Goal: Task Accomplishment & Management: Manage account settings

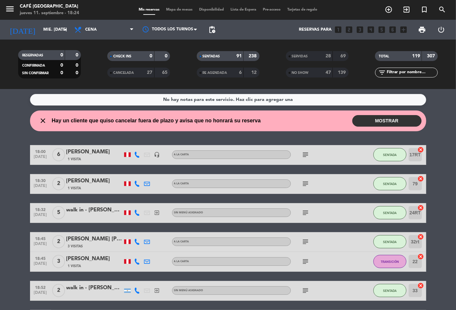
click at [183, 10] on span "Mapa de mesas" at bounding box center [179, 10] width 33 height 4
click at [180, 8] on span "Mapa de mesas" at bounding box center [179, 10] width 33 height 4
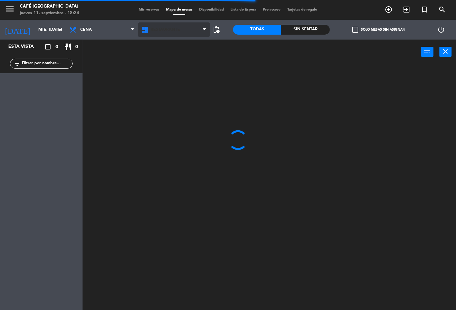
click at [182, 32] on span "Restaurante" at bounding box center [174, 29] width 72 height 15
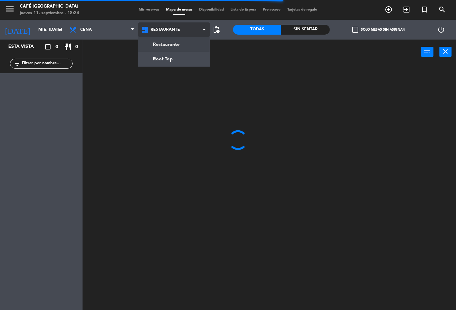
click at [184, 60] on ng-component "menu Café Museo Larco jueves 11. septiembre - 18:24 Mis reservas Mapa de mesas …" at bounding box center [228, 155] width 456 height 310
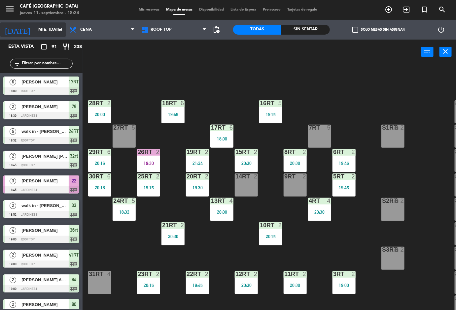
click at [58, 29] on icon "arrow_drop_down" at bounding box center [60, 30] width 8 height 8
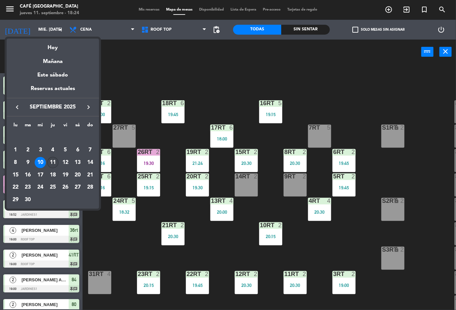
click at [54, 163] on div "11" at bounding box center [52, 162] width 11 height 11
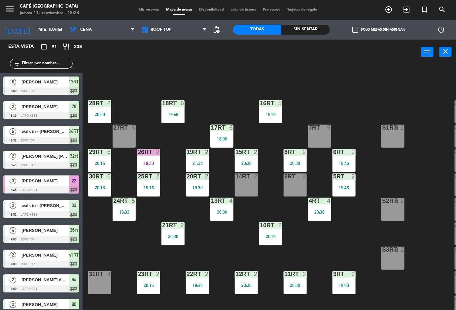
type input "[DEMOGRAPHIC_DATA] [DATE]"
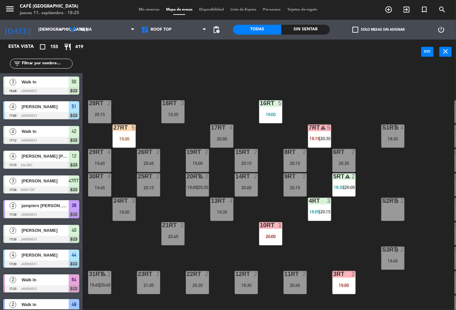
scroll to position [256, 0]
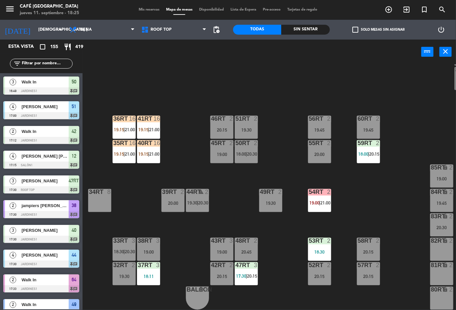
click at [371, 222] on div "18RT 3 19:30 16RT 5 18:00 28RT 2 20:15 80RR lock 2 27RT 5 19:00 7RT warning 5 1…" at bounding box center [271, 187] width 369 height 246
click at [374, 151] on span "20:15" at bounding box center [374, 153] width 10 height 5
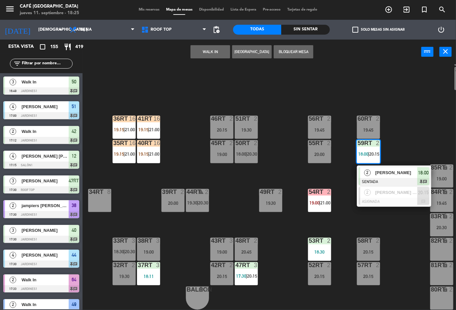
click at [431, 238] on div "82RT" at bounding box center [431, 241] width 0 height 6
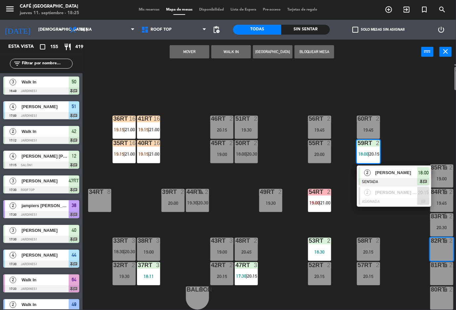
click at [320, 250] on div "18:30" at bounding box center [319, 252] width 23 height 5
click at [406, 251] on div "18RT 3 19:30 16RT 5 18:00 28RT 2 20:15 80RR lock 2 27RT 5 19:00 7RT warning 5 1…" at bounding box center [271, 187] width 369 height 246
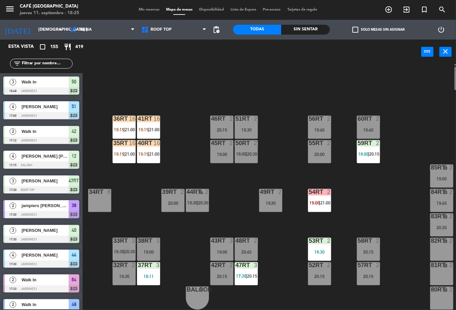
click at [325, 238] on div "2" at bounding box center [330, 241] width 11 height 6
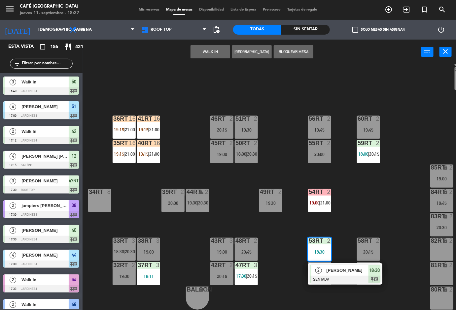
click at [379, 195] on div "18RT 3 19:30 16RT 5 18:00 28RT 2 20:15 80RR lock 2 27RT 4 20:00 7RT warning 5 1…" at bounding box center [271, 187] width 369 height 246
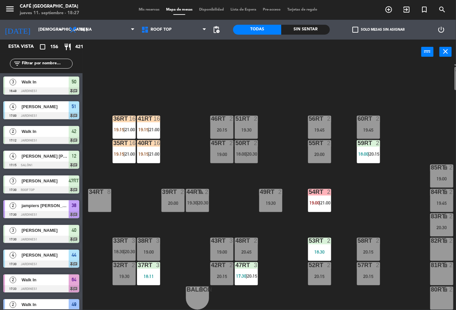
click at [245, 275] on span "17:30" at bounding box center [241, 276] width 10 height 5
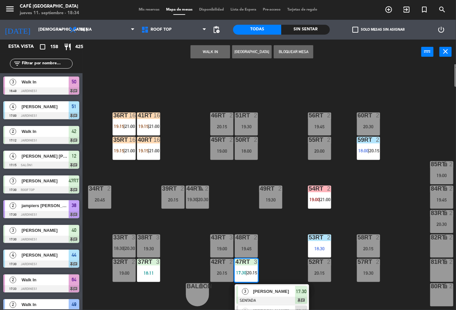
click at [379, 196] on div "18RT 3 19:00 16RT 5 18:00 28RT 2 20:15 80RR lock 2 27RT 4 20:00 7RT warning 5 1…" at bounding box center [271, 187] width 369 height 246
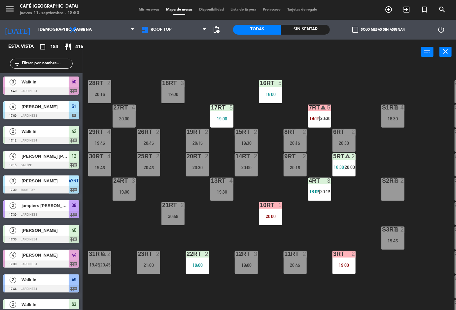
scroll to position [0, 0]
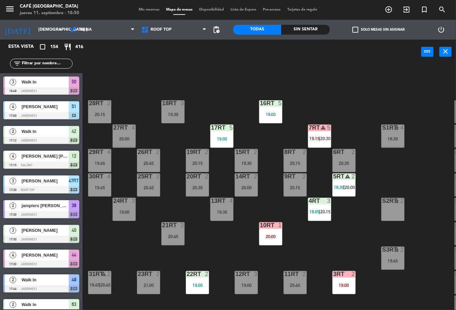
click at [345, 187] on span "|" at bounding box center [343, 187] width 1 height 5
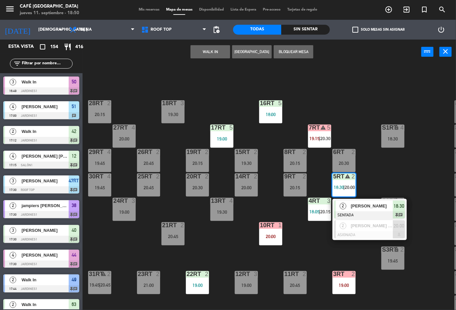
click at [363, 206] on span "[PERSON_NAME]" at bounding box center [372, 206] width 42 height 7
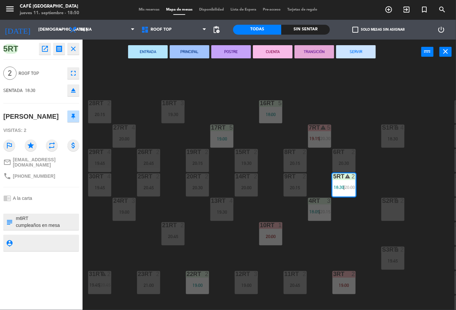
click at [193, 54] on button "PRINCIPAL" at bounding box center [190, 51] width 40 height 13
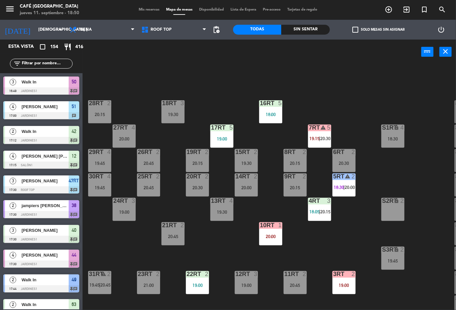
click at [319, 208] on div "4RT 3 18:05 | 20:15" at bounding box center [319, 209] width 23 height 23
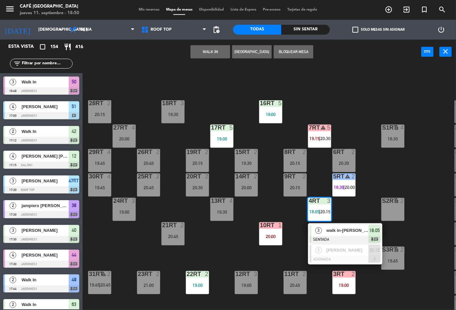
click at [326, 240] on div at bounding box center [345, 239] width 71 height 7
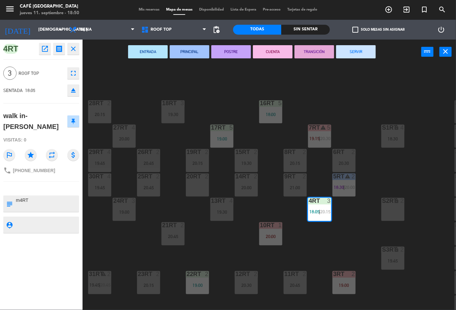
click at [151, 55] on button "ENTRADA" at bounding box center [148, 51] width 40 height 13
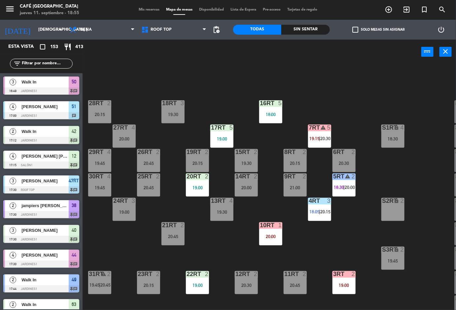
click at [386, 217] on div "S2RT lock 2" at bounding box center [392, 209] width 23 height 23
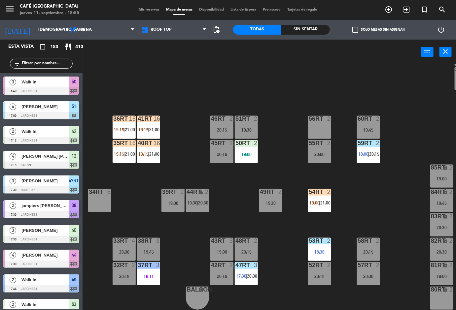
scroll to position [255, 0]
click at [309, 190] on div "54RT" at bounding box center [309, 192] width 0 height 6
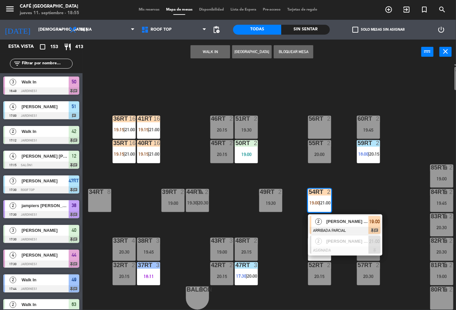
click at [342, 222] on span "[PERSON_NAME] CENTURION [PERSON_NAME]" at bounding box center [347, 221] width 42 height 7
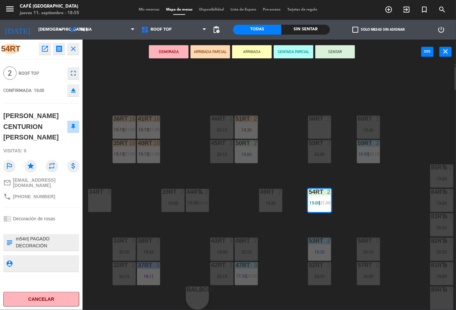
click at [41, 49] on icon "open_in_new" at bounding box center [45, 49] width 8 height 8
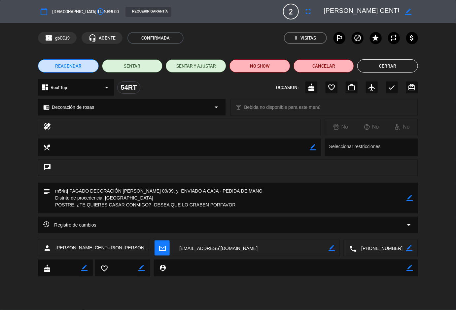
click at [387, 68] on button "Cerrar" at bounding box center [387, 65] width 60 height 13
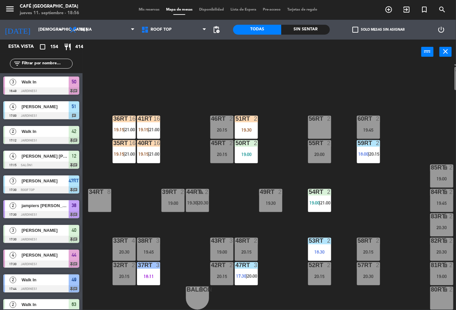
scroll to position [0, 0]
click at [324, 200] on span "21:00" at bounding box center [325, 202] width 10 height 5
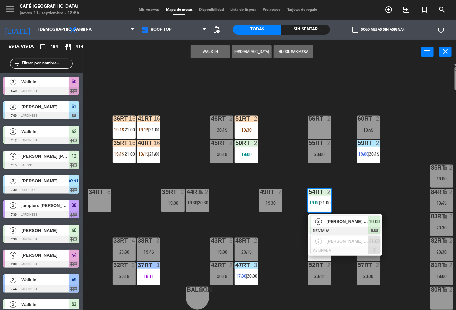
click at [353, 219] on span "[PERSON_NAME] CENTURION [PERSON_NAME]" at bounding box center [347, 221] width 42 height 7
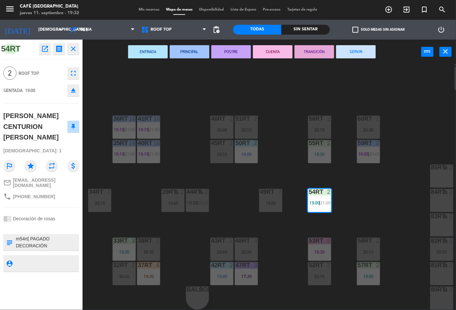
click at [380, 217] on div "18RT 2 20:15 16RT 5 18:00 28RT 2 20:45 80RR lock 2 20:45 27RT 4 20:00 7RT warni…" at bounding box center [271, 187] width 369 height 246
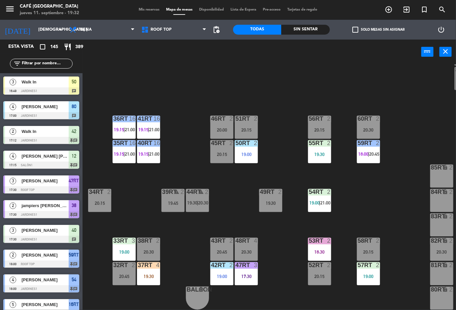
click at [378, 275] on div "menu Café Museo Larco jueves 11. septiembre - 19:32 Mis reservas Mapa de mesas …" at bounding box center [228, 155] width 456 height 310
click at [358, 270] on div "57RT 2 19:00" at bounding box center [368, 273] width 23 height 23
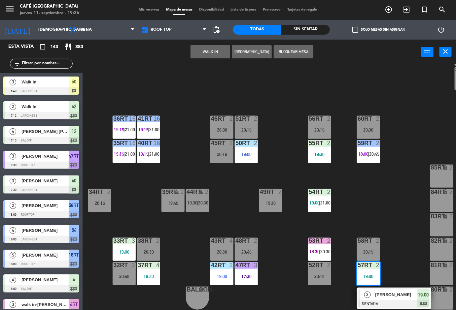
click at [385, 183] on div "18RT 2 20:15 16RT 5 18:00 28RT 2 20:45 80RR lock 2 20:45 27RT 4 20:00 7RT warni…" at bounding box center [271, 187] width 369 height 246
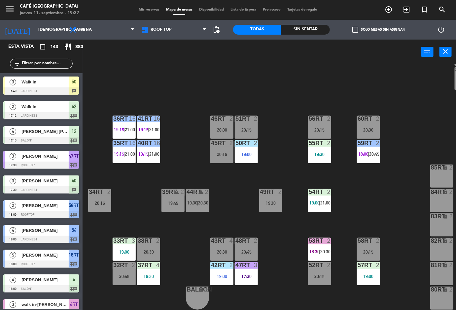
click at [193, 82] on div "18RT 2 20:15 16RT 5 18:00 28RT 2 20:45 80RR lock 2 20:45 27RT 4 20:00 7RT warni…" at bounding box center [271, 187] width 369 height 246
click at [321, 153] on div "19:30" at bounding box center [319, 154] width 23 height 5
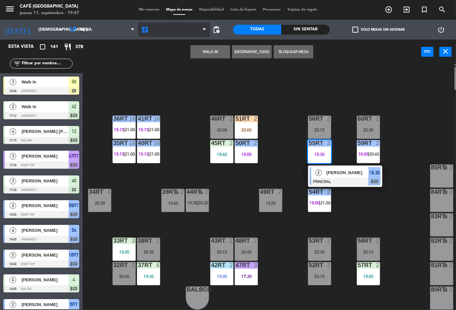
click at [150, 29] on icon at bounding box center [146, 30] width 10 height 8
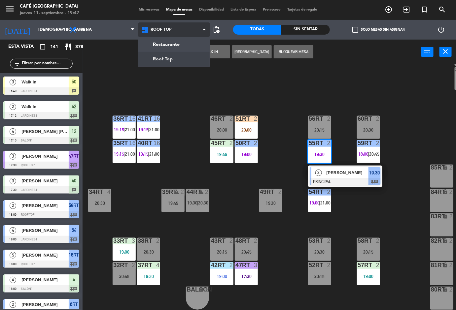
click at [167, 44] on ng-component "menu Café Museo Larco jueves 11. septiembre - 19:47 Mis reservas Mapa de mesas …" at bounding box center [228, 155] width 456 height 310
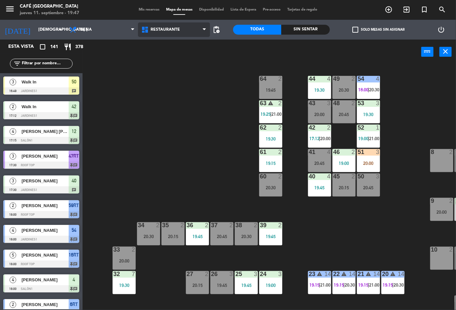
scroll to position [130, 0]
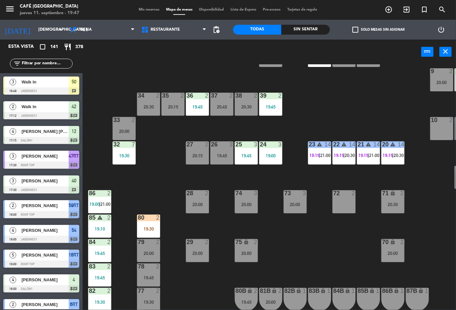
click at [309, 157] on span "19:15" at bounding box center [314, 155] width 10 height 5
click at [381, 103] on div "44 4 19:30 49 2 20:30 54 4 18:00 | 20:30 64 2 19:45 48 2 20:45 53 3 19:30 63 wa…" at bounding box center [271, 187] width 369 height 246
click at [366, 151] on div "21 warning 14 19:15 | 21:00" at bounding box center [368, 153] width 23 height 23
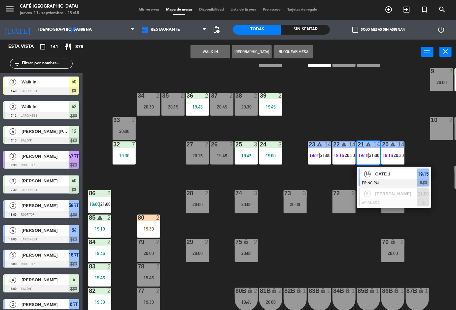
click at [383, 172] on span "GATE 1" at bounding box center [396, 174] width 42 height 7
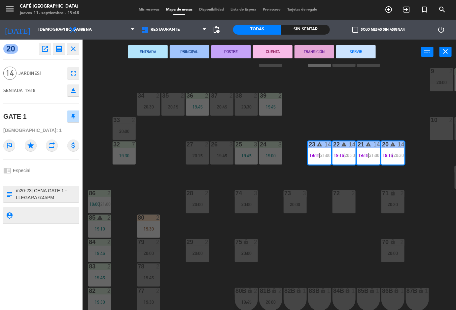
click at [45, 49] on icon "open_in_new" at bounding box center [45, 49] width 8 height 8
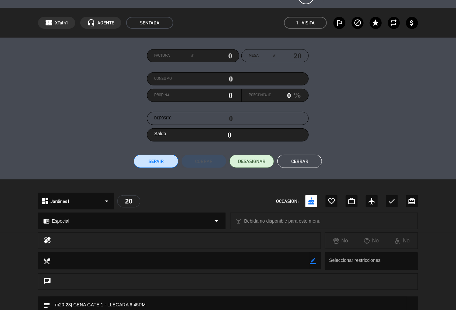
scroll to position [0, 0]
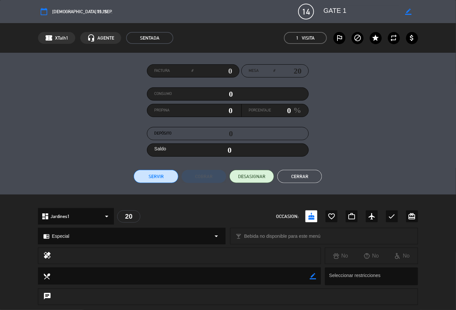
click at [303, 179] on button "Cerrar" at bounding box center [299, 176] width 45 height 13
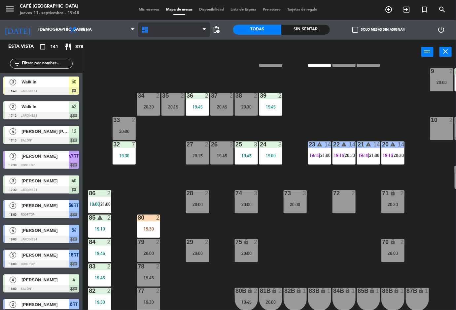
click at [180, 35] on span "Restaurante" at bounding box center [174, 29] width 72 height 15
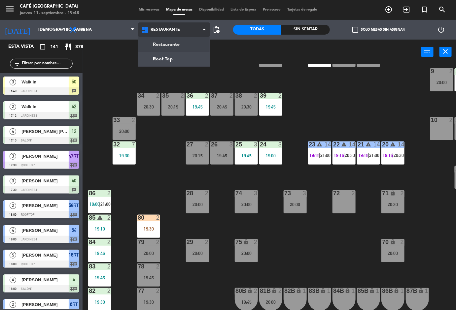
click at [171, 43] on ng-component "menu Café Museo Larco jueves 11. septiembre - 19:48 Mis reservas Mapa de mesas …" at bounding box center [228, 155] width 456 height 310
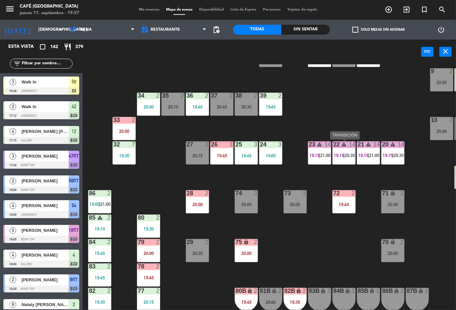
click at [336, 253] on div "44 4 19:30 49 2 20:45 54 4 18:00 | 20:30 64 2 20:00 48 2 20:30 53 3 19:30 63 wa…" at bounding box center [271, 187] width 369 height 246
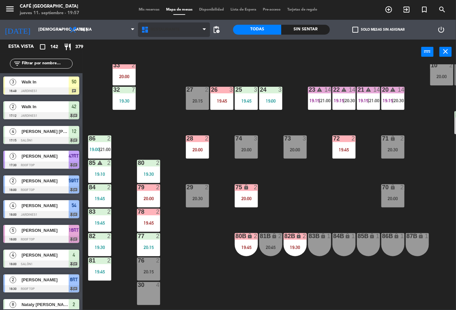
click at [191, 32] on span "Restaurante" at bounding box center [174, 29] width 72 height 15
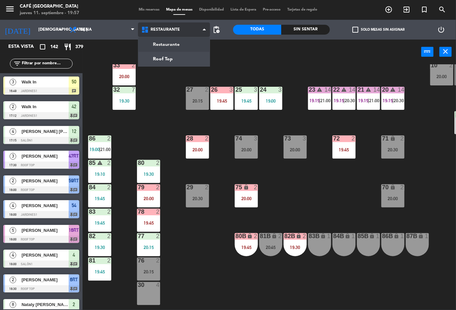
click at [187, 54] on ng-component "menu Café Museo Larco jueves 11. septiembre - 19:57 Mis reservas Mapa de mesas …" at bounding box center [228, 155] width 456 height 310
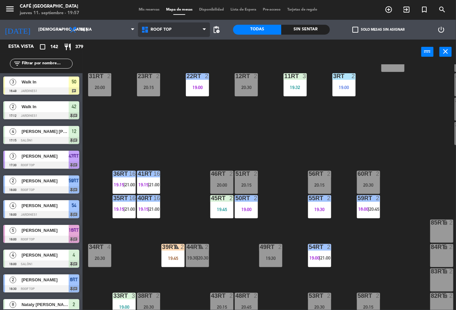
scroll to position [256, 0]
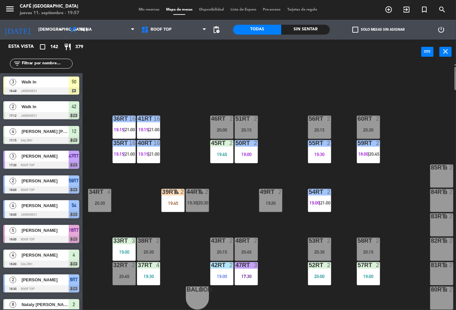
click at [316, 274] on div "20:00" at bounding box center [319, 276] width 23 height 5
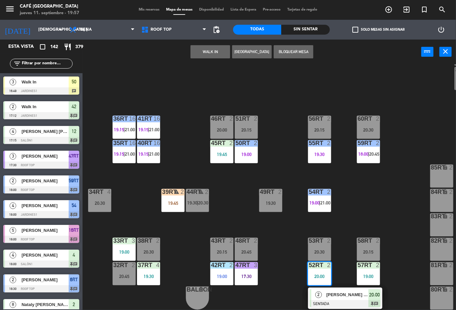
click at [361, 293] on span "[PERSON_NAME] [PERSON_NAME]" at bounding box center [347, 294] width 42 height 7
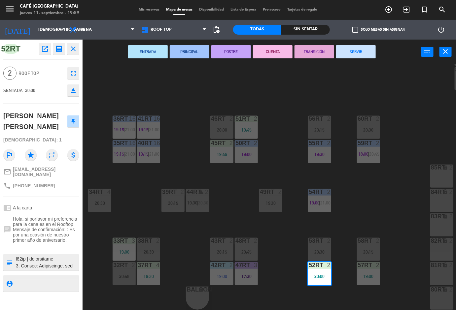
click at [357, 207] on div "18RT 2 20:15 16RT 5 18:00 28RT 2 20:45 80RR lock 2 20:45 27RT 5 7RT warning 5 1…" at bounding box center [271, 187] width 369 height 246
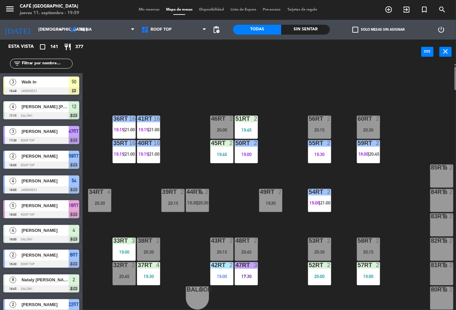
click at [311, 189] on div "menu Café Museo Larco jueves 11. septiembre - 19:59 Mis reservas Mapa de mesas …" at bounding box center [228, 155] width 456 height 310
click at [323, 200] on span "21:00" at bounding box center [325, 202] width 10 height 5
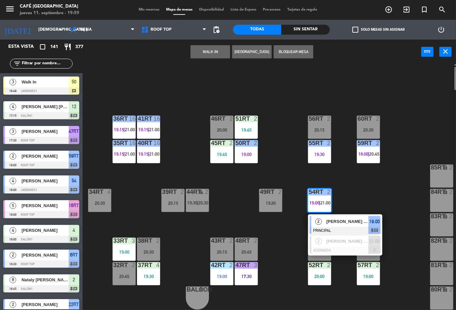
click at [353, 218] on span "[PERSON_NAME] CENTURION [PERSON_NAME]" at bounding box center [347, 221] width 42 height 7
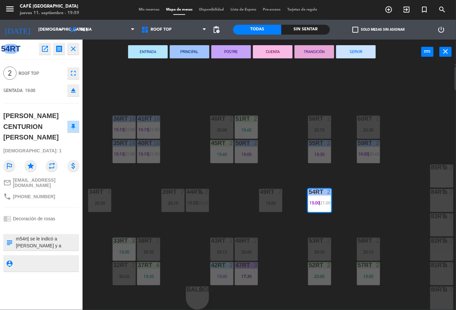
click at [44, 48] on icon "open_in_new" at bounding box center [45, 49] width 8 height 8
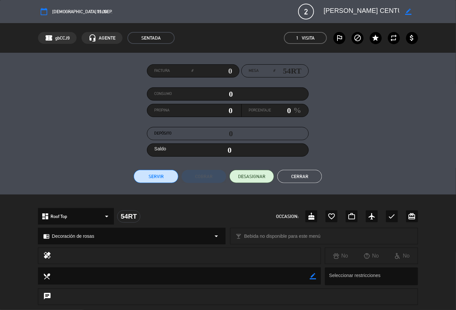
scroll to position [122, 0]
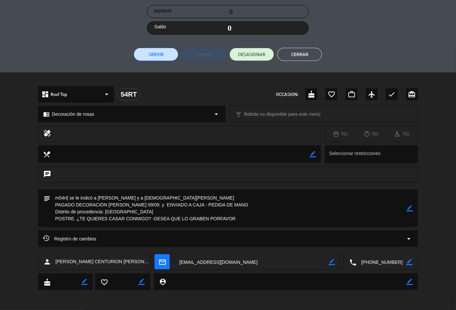
click at [299, 54] on button "Cerrar" at bounding box center [299, 54] width 45 height 13
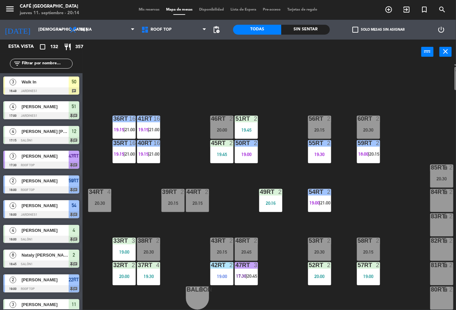
scroll to position [0, 0]
click at [240, 198] on div "18RT 2 20:15 16RT 3 20:00 28RT block 2 20:45 80RR lock 2 20:45 27RT block 5 7RT…" at bounding box center [271, 187] width 369 height 246
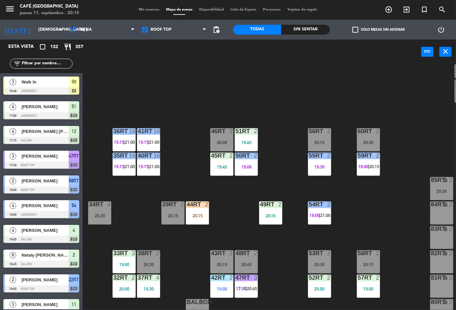
scroll to position [256, 0]
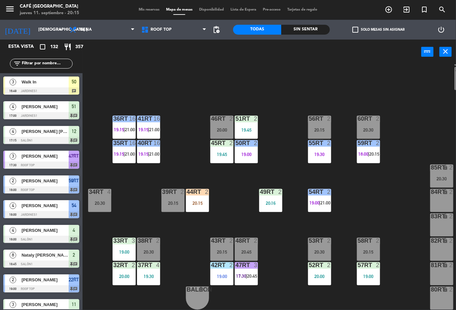
click at [307, 32] on div "Sin sentar" at bounding box center [305, 30] width 49 height 10
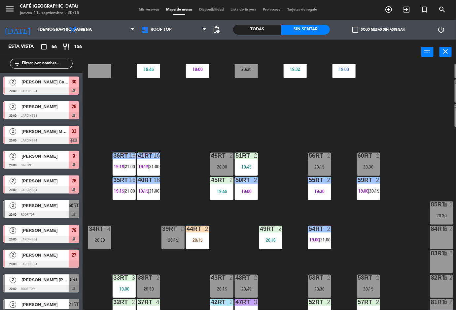
scroll to position [222, 0]
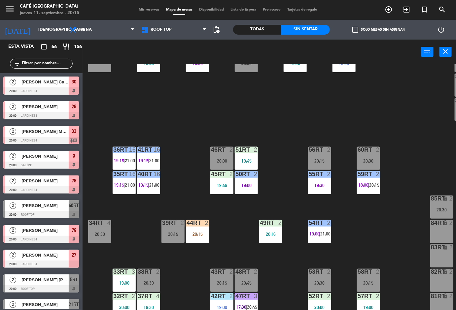
click at [165, 234] on div "20:15" at bounding box center [172, 234] width 23 height 5
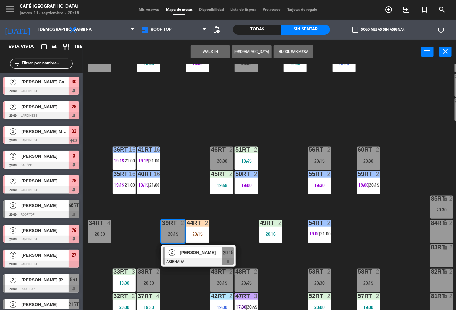
scroll to position [98, 0]
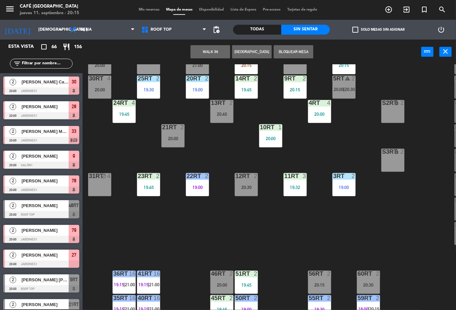
click at [99, 191] on div "31RT block 4" at bounding box center [99, 184] width 23 height 23
click at [207, 54] on button "Mover" at bounding box center [210, 51] width 40 height 13
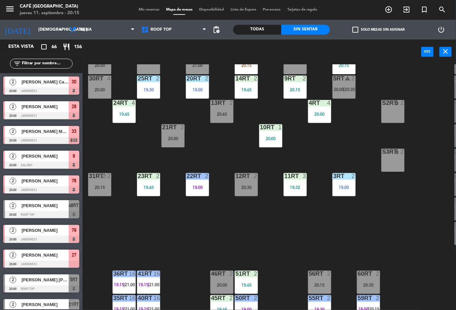
click at [110, 177] on div "2" at bounding box center [109, 176] width 4 height 6
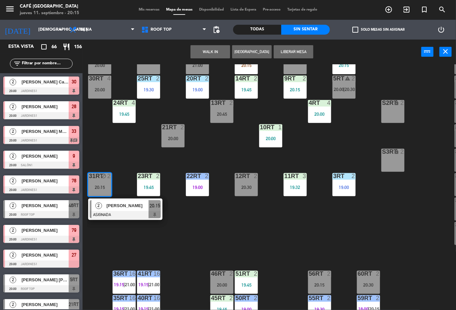
click at [298, 52] on button "Liberar Mesa" at bounding box center [294, 51] width 40 height 13
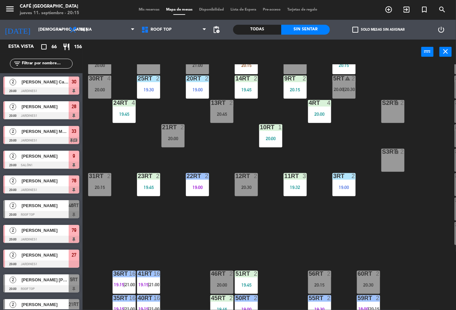
click at [268, 233] on div "18RT 2 20:15 16RT 3 20:00 28RT block 2 20:45 80RR lock 2 20:45 27RT block 5 7RT…" at bounding box center [271, 187] width 369 height 246
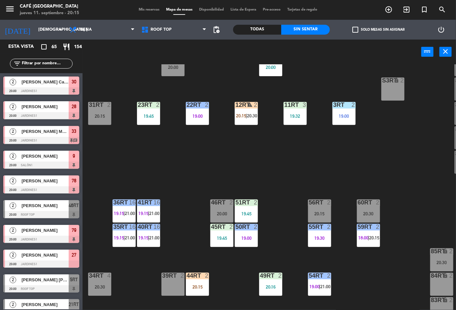
scroll to position [256, 0]
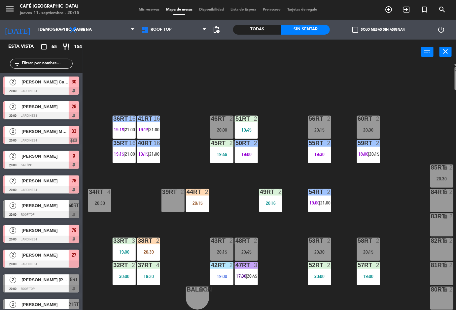
click at [193, 195] on div "44RT 2 20:15" at bounding box center [197, 200] width 23 height 23
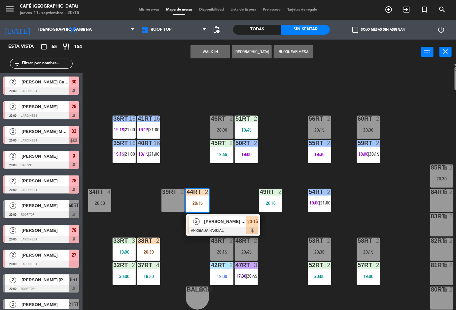
click at [139, 218] on div "18RT 2 20:15 16RT 3 20:00 28RT block 2 20:45 80RR lock 2 20:45 27RT block 5 7RT…" at bounding box center [271, 187] width 369 height 246
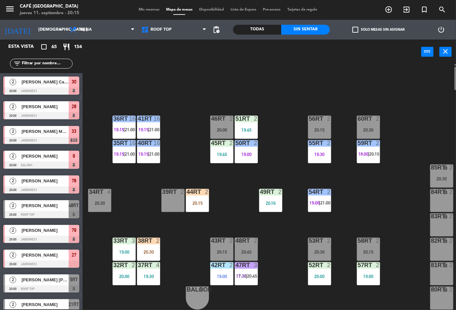
click at [150, 250] on div "20:30" at bounding box center [148, 252] width 23 height 5
click at [186, 237] on div "18RT 2 20:15 16RT 3 20:00 28RT block 2 20:45 80RR lock 2 20:45 27RT block 5 7RT…" at bounding box center [271, 187] width 369 height 246
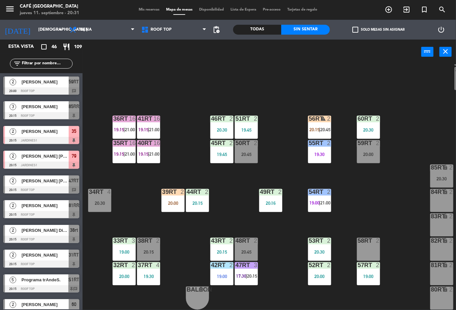
click at [386, 204] on div "18RT 5 20:30 16RT 3 20:00 28RT block 2 20:45 80RR lock 2 20:45 27RT block 5 7RT…" at bounding box center [271, 187] width 369 height 246
click at [369, 244] on div "58RT 2" at bounding box center [368, 249] width 23 height 23
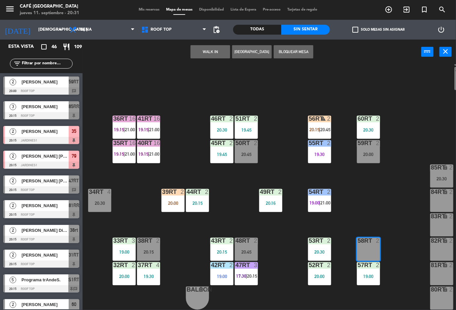
click at [282, 238] on div "18RT 5 20:30 16RT 3 20:00 28RT block 2 20:45 80RR lock 2 20:45 27RT block 5 7RT…" at bounding box center [271, 187] width 369 height 246
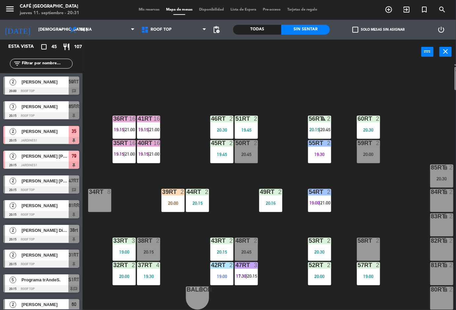
click at [170, 195] on div "39rt 2 20:00" at bounding box center [172, 200] width 23 height 23
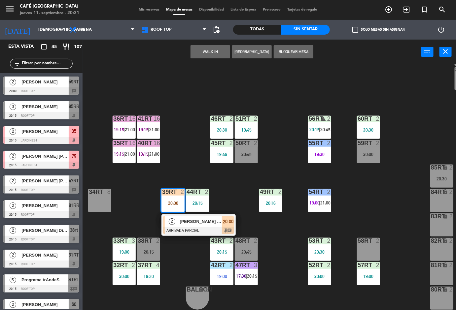
click at [195, 221] on span "[PERSON_NAME] More [PERSON_NAME]" at bounding box center [201, 221] width 42 height 7
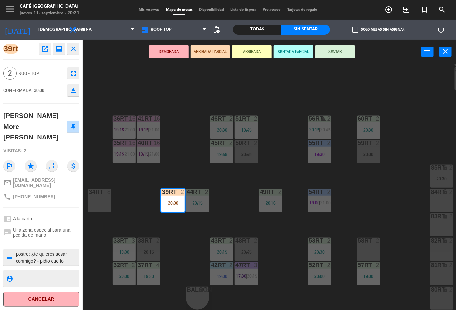
click at [45, 49] on icon "open_in_new" at bounding box center [45, 49] width 8 height 8
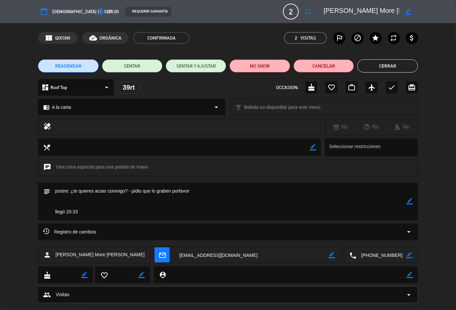
click at [383, 67] on button "Cerrar" at bounding box center [387, 65] width 60 height 13
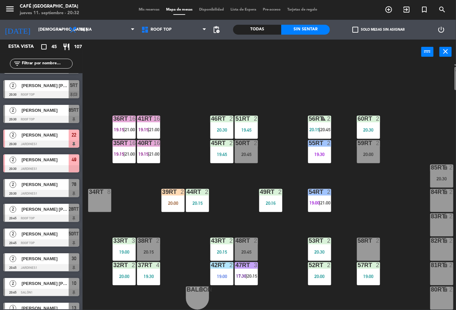
scroll to position [0, 0]
click at [314, 189] on div at bounding box center [319, 192] width 11 height 6
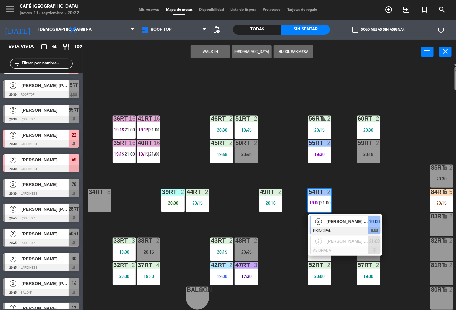
click at [336, 219] on span "[PERSON_NAME] CENTURION [PERSON_NAME]" at bounding box center [347, 221] width 42 height 7
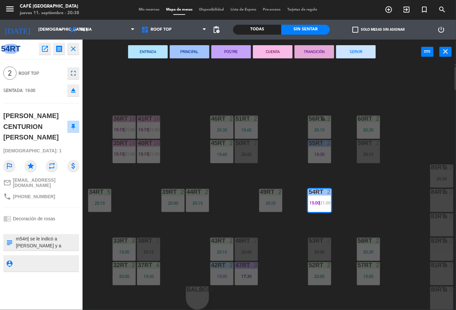
click at [393, 193] on div "18RT 5 20:30 16RT 3 20:00 28RT block 2 20:45 80RR lock 2 20:45 27RT block 5 7RT…" at bounding box center [271, 187] width 369 height 246
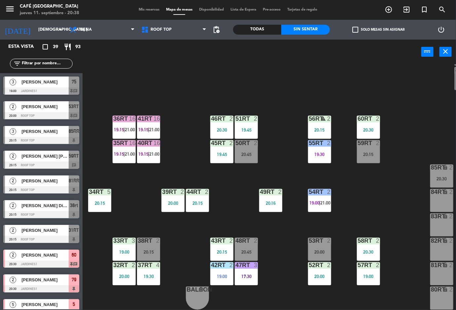
click at [367, 121] on div "60RT 2 20:30" at bounding box center [368, 127] width 23 height 23
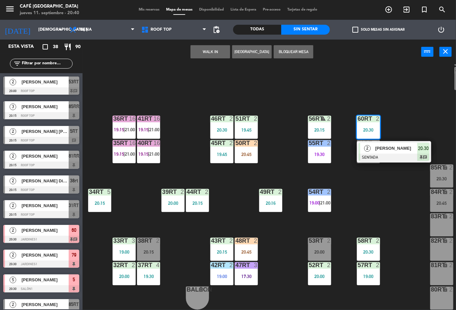
click at [319, 189] on div at bounding box center [319, 192] width 11 height 6
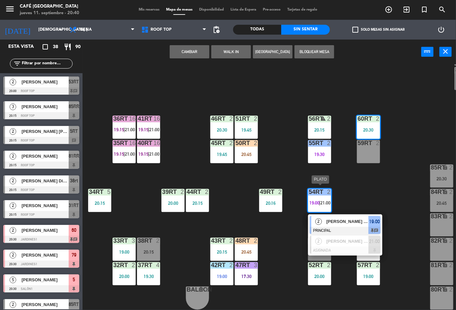
click at [323, 195] on div "54RT 2 19:00 | 21:00" at bounding box center [319, 200] width 23 height 23
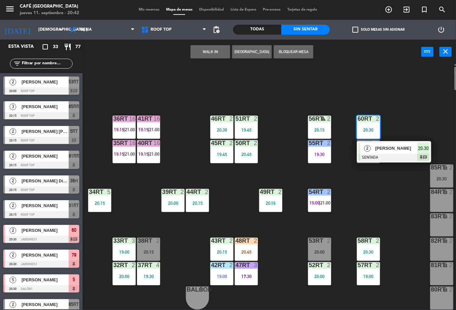
click at [282, 97] on div "18RT 5 20:30 16RT 3 20:00 28RT block 2 80RR lock 2 27RT block 5 7RT 5 19:15 S1R…" at bounding box center [271, 187] width 369 height 246
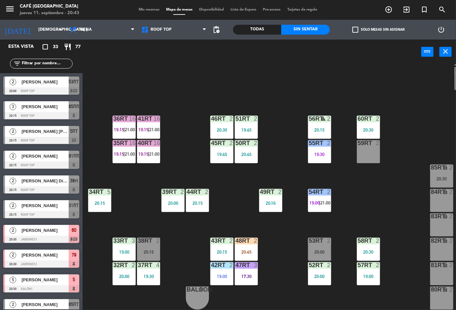
click at [322, 120] on div "56RT warning 2 20:15" at bounding box center [319, 127] width 23 height 23
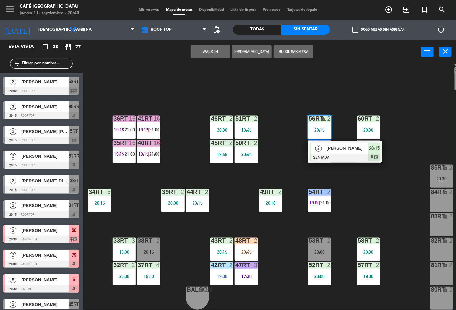
click at [372, 149] on span "20:15" at bounding box center [374, 149] width 11 height 8
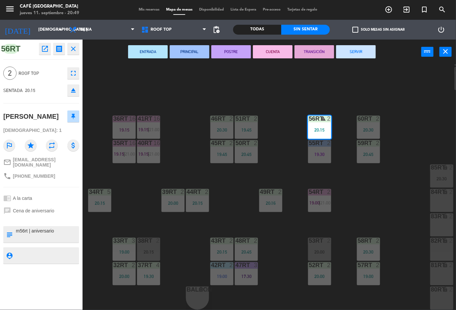
click at [380, 210] on div "18RT 5 20:30 16RT 3 20:00 28RT block 2 80RR lock 2 27RT block 4 20:36 7RT 5 19:…" at bounding box center [271, 187] width 369 height 246
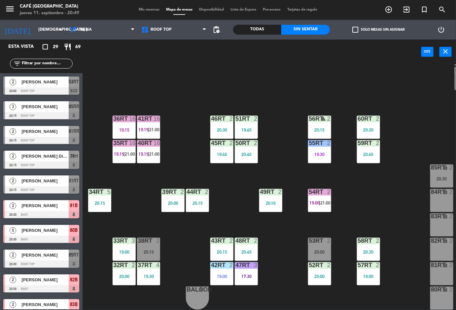
click at [368, 275] on div "19:00" at bounding box center [368, 276] width 23 height 5
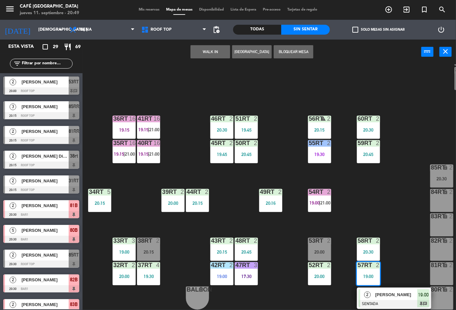
click at [392, 291] on span "[PERSON_NAME]" at bounding box center [396, 294] width 42 height 7
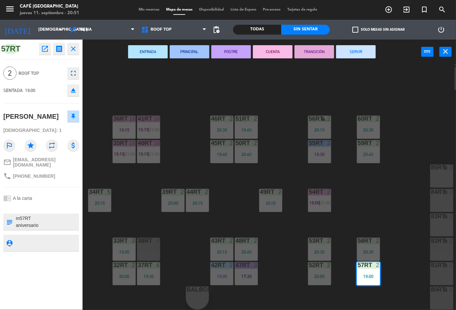
click at [393, 211] on div "18RT 5 20:30 16RT 3 20:00 28RT block 2 80RR lock 2 27RT block 4 20:36 7RT 5 19:…" at bounding box center [271, 187] width 369 height 246
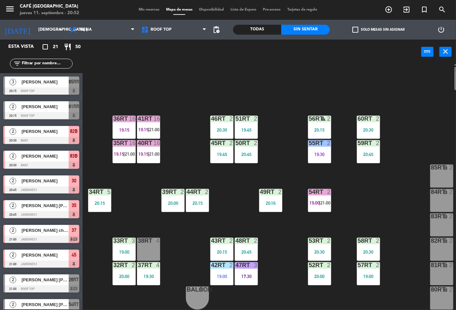
click at [401, 209] on div "18RT 5 20:30 16RT 3 20:00 28RT block 2 80RR lock 2 27RT block 4 20:36 7RT 5 19:…" at bounding box center [271, 187] width 369 height 246
click at [324, 238] on div at bounding box center [319, 241] width 11 height 6
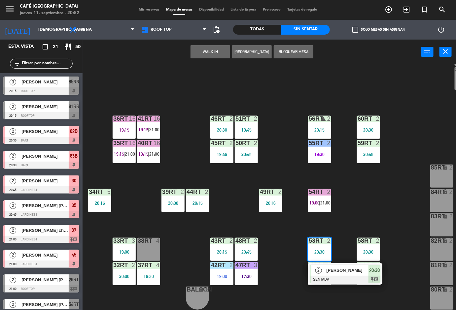
click at [351, 267] on span "[PERSON_NAME]" at bounding box center [347, 270] width 42 height 7
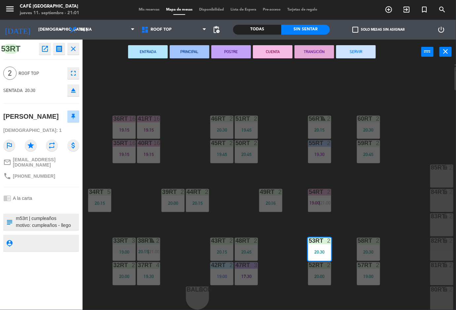
click at [182, 83] on div "18RT 5 20:30 16RT 3 20:00 28RT block 2 80RR lock 2 21:00 27RT block 4 20:36 7RT…" at bounding box center [271, 187] width 369 height 246
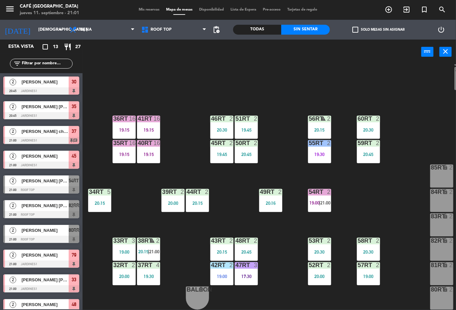
click at [278, 85] on div "18RT 5 20:30 16RT 3 20:00 28RT block 2 80RR lock 2 21:00 27RT block 4 20:36 7RT…" at bounding box center [271, 187] width 369 height 246
